Goal: Find specific page/section: Find specific page/section

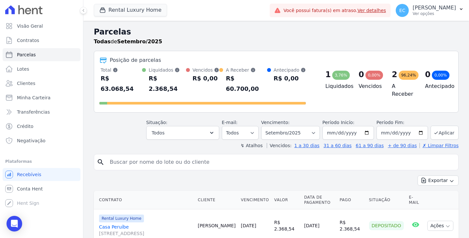
select select
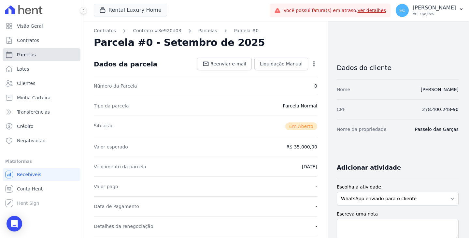
click at [11, 49] on link "Parcelas" at bounding box center [42, 54] width 78 height 13
select select
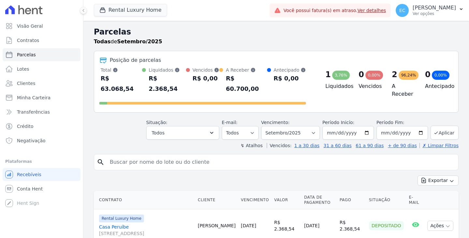
select select
